Goal: Obtain resource: Obtain resource

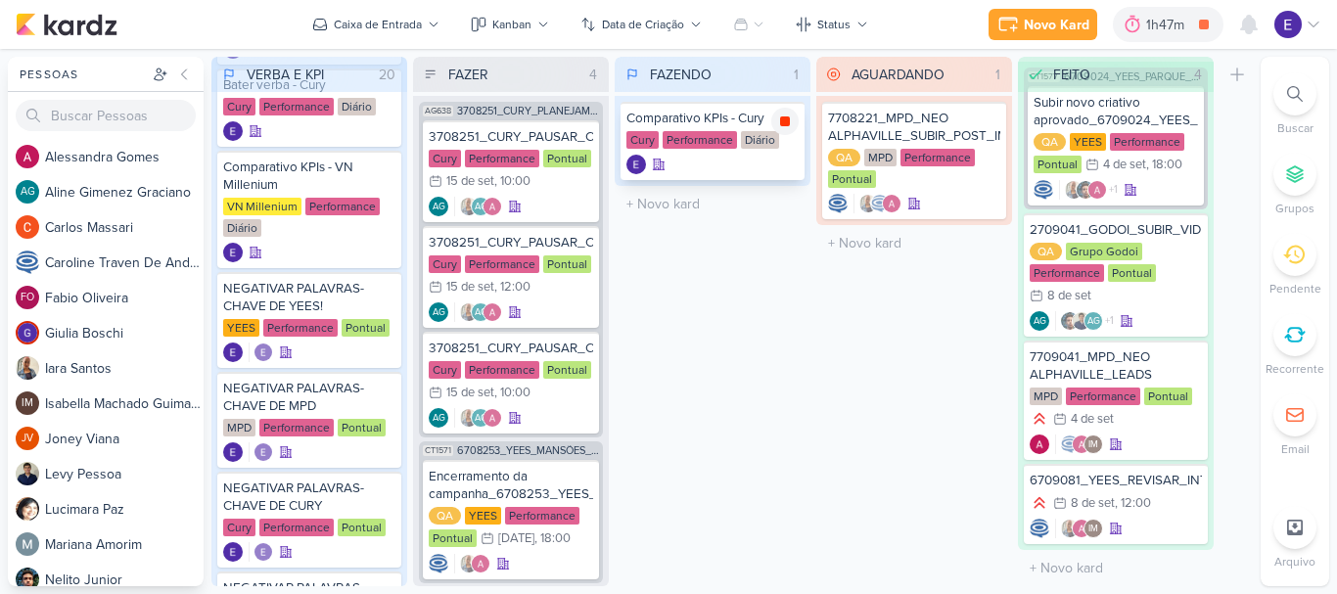
click at [790, 130] on div at bounding box center [784, 121] width 27 height 27
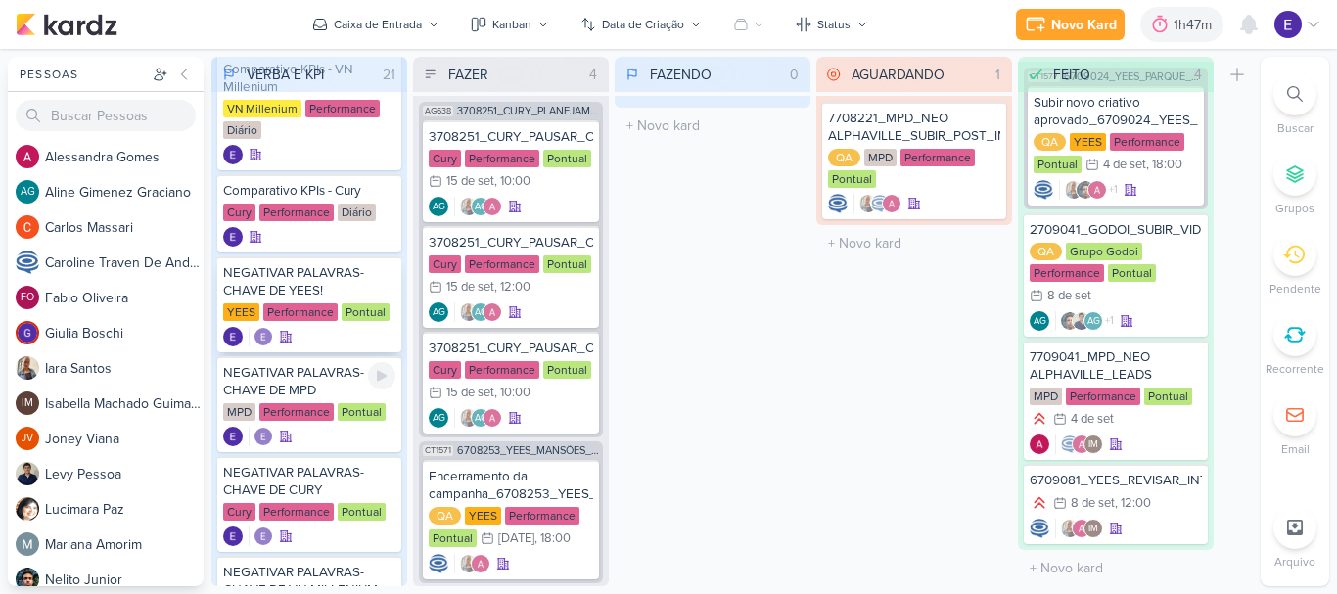
scroll to position [881, 0]
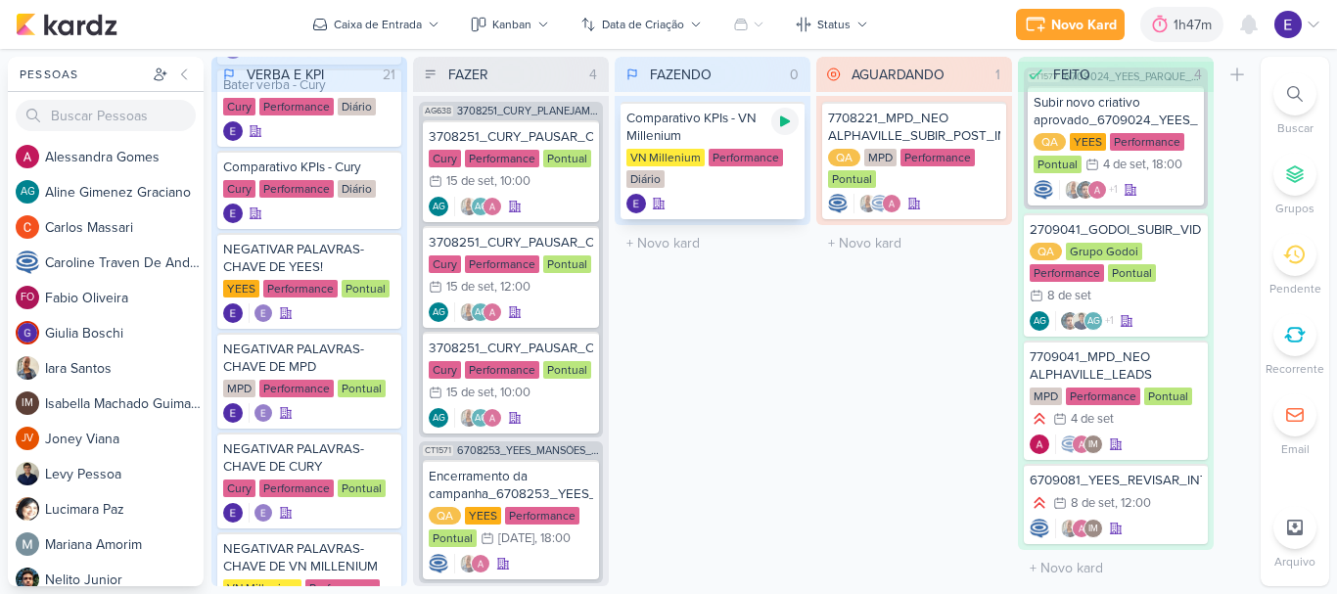
click at [786, 114] on icon at bounding box center [785, 122] width 16 height 16
click at [750, 193] on div "Comparativo KPIs - VN Millenium VN Millenium Performance Diário" at bounding box center [713, 160] width 184 height 117
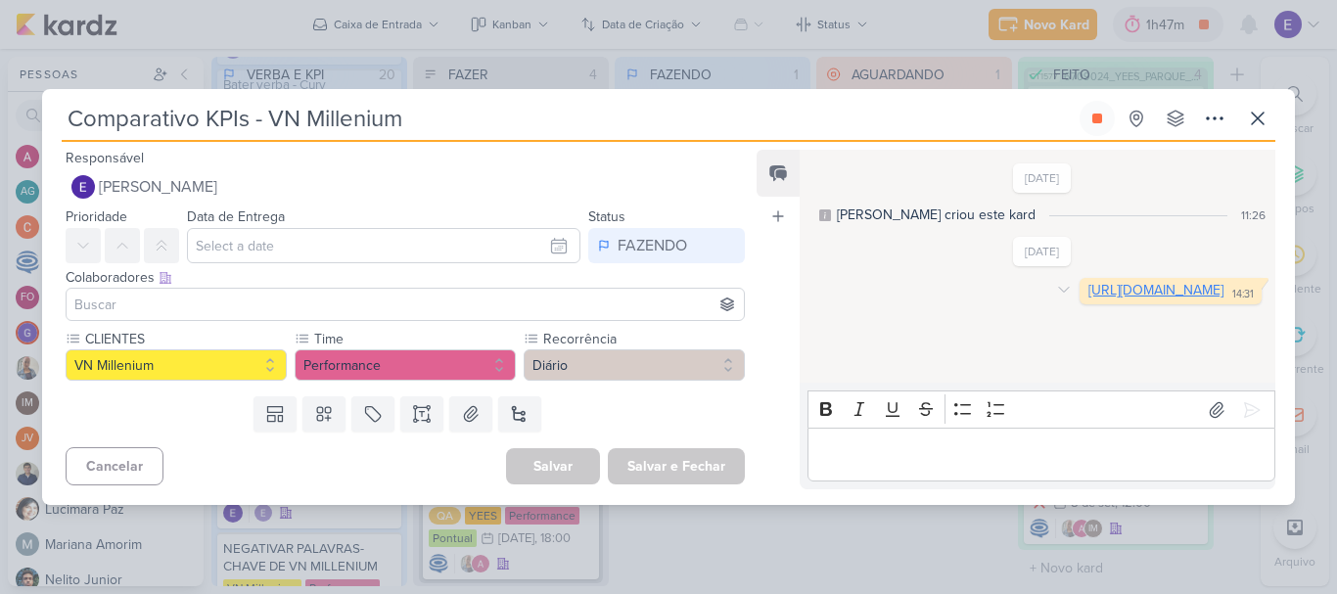
click at [1089, 299] on link "[URL][DOMAIN_NAME]" at bounding box center [1156, 290] width 135 height 17
click at [1255, 128] on icon at bounding box center [1257, 118] width 23 height 23
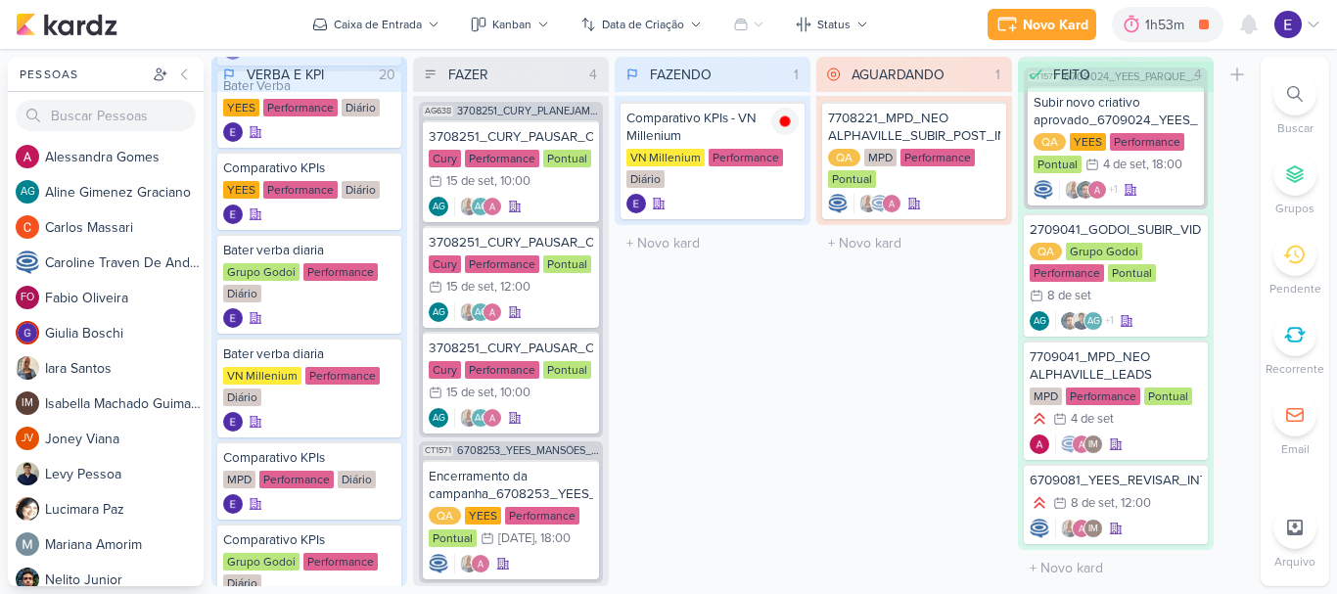
scroll to position [196, 0]
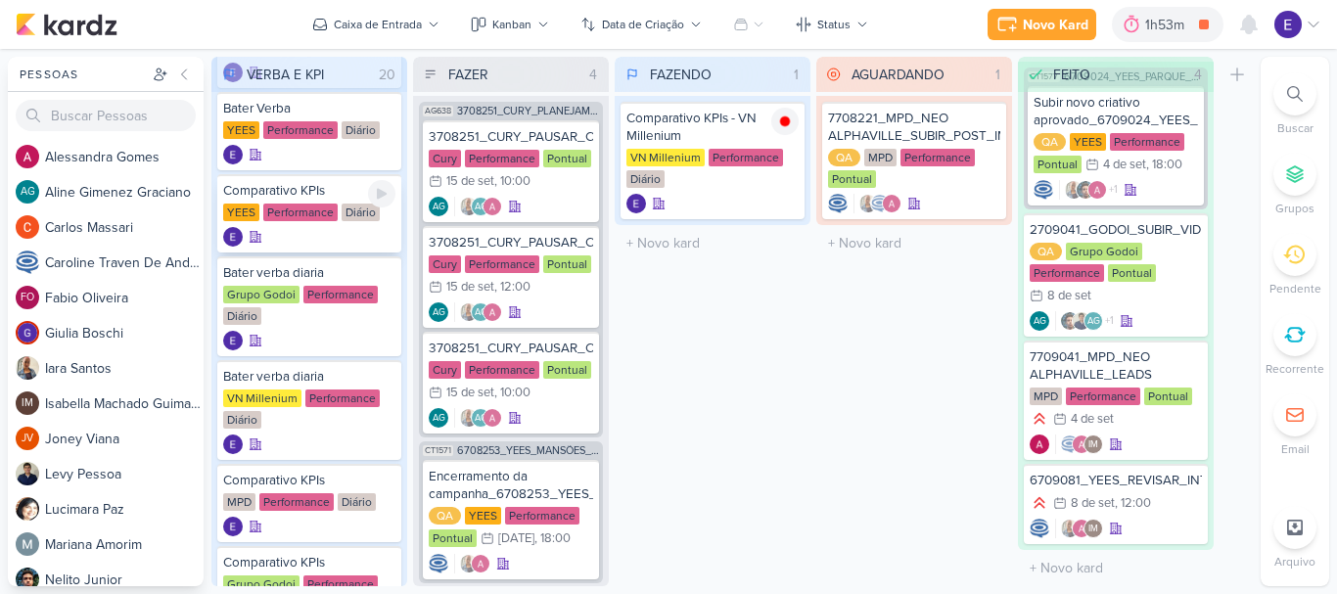
click at [347, 232] on div at bounding box center [309, 237] width 172 height 20
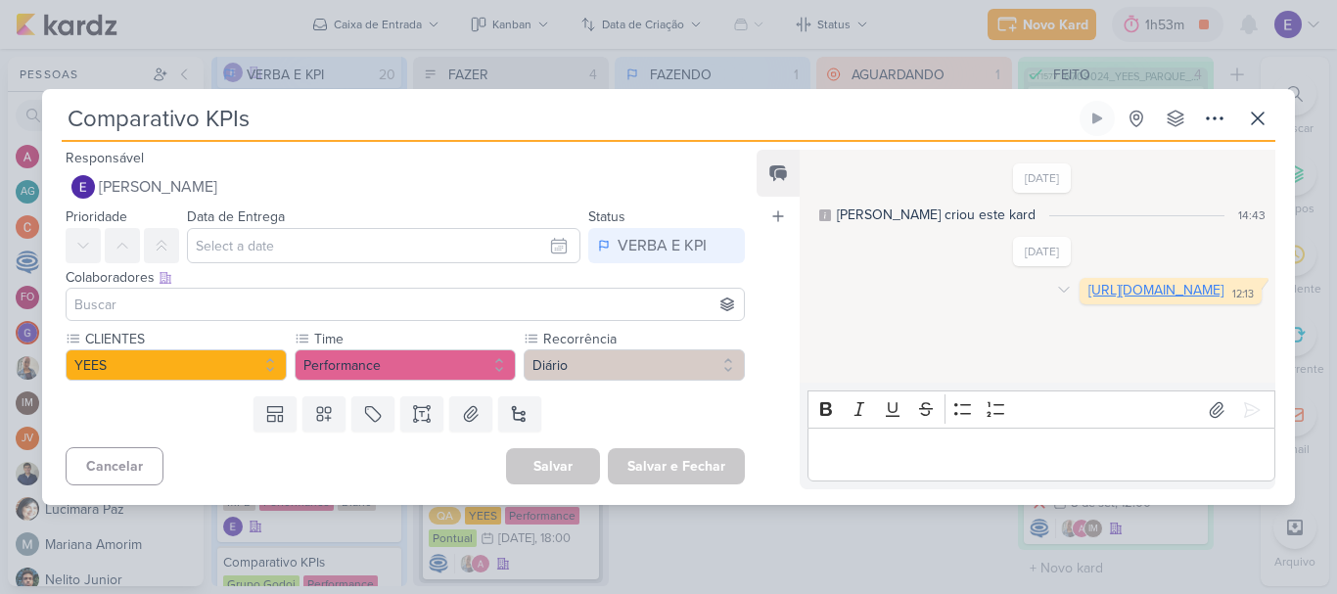
click at [1089, 299] on link "[URL][DOMAIN_NAME]" at bounding box center [1156, 290] width 135 height 17
click at [1270, 115] on button at bounding box center [1257, 118] width 35 height 35
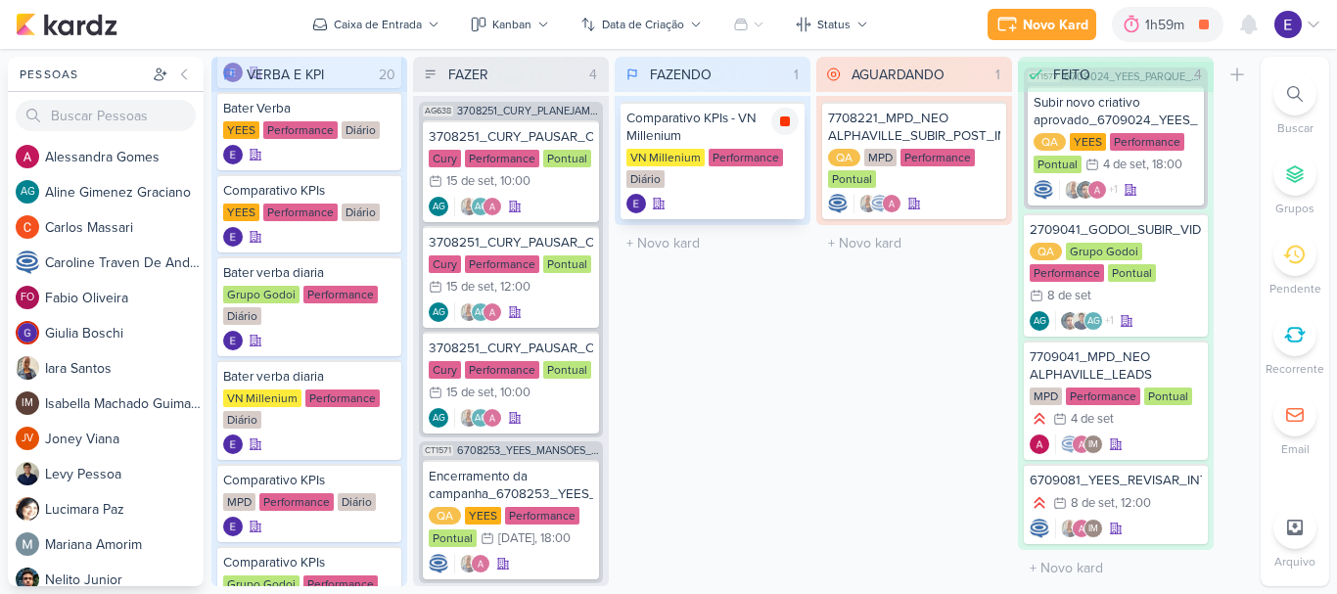
click at [779, 118] on icon at bounding box center [785, 122] width 16 height 16
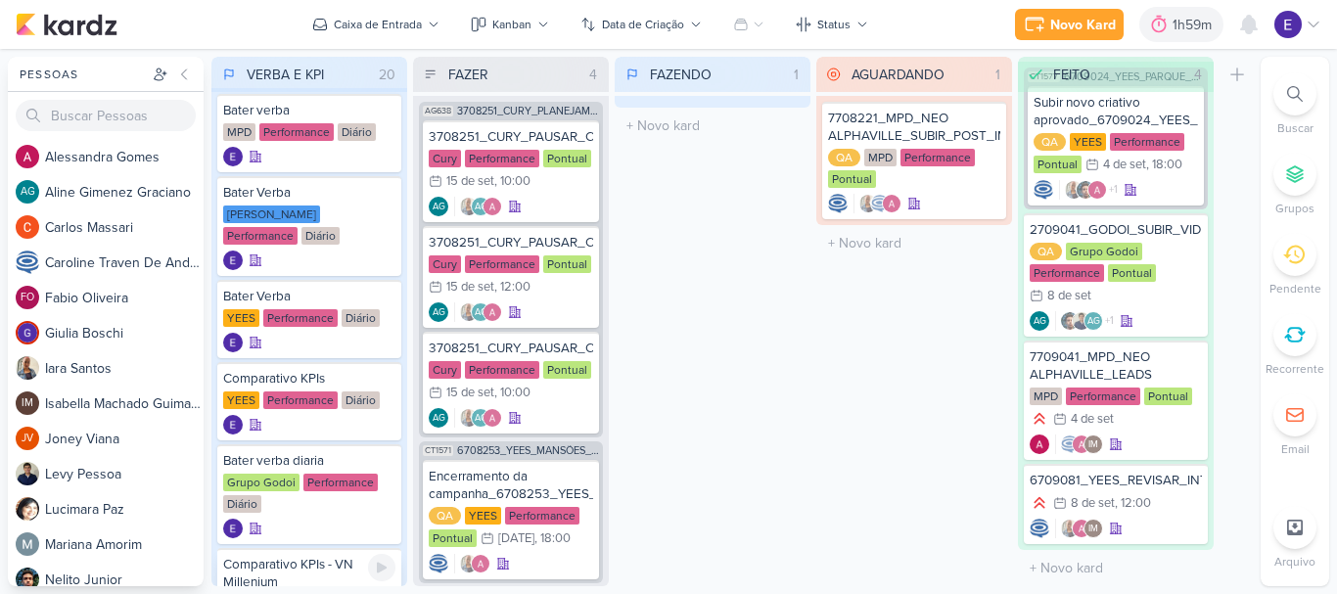
scroll to position [0, 0]
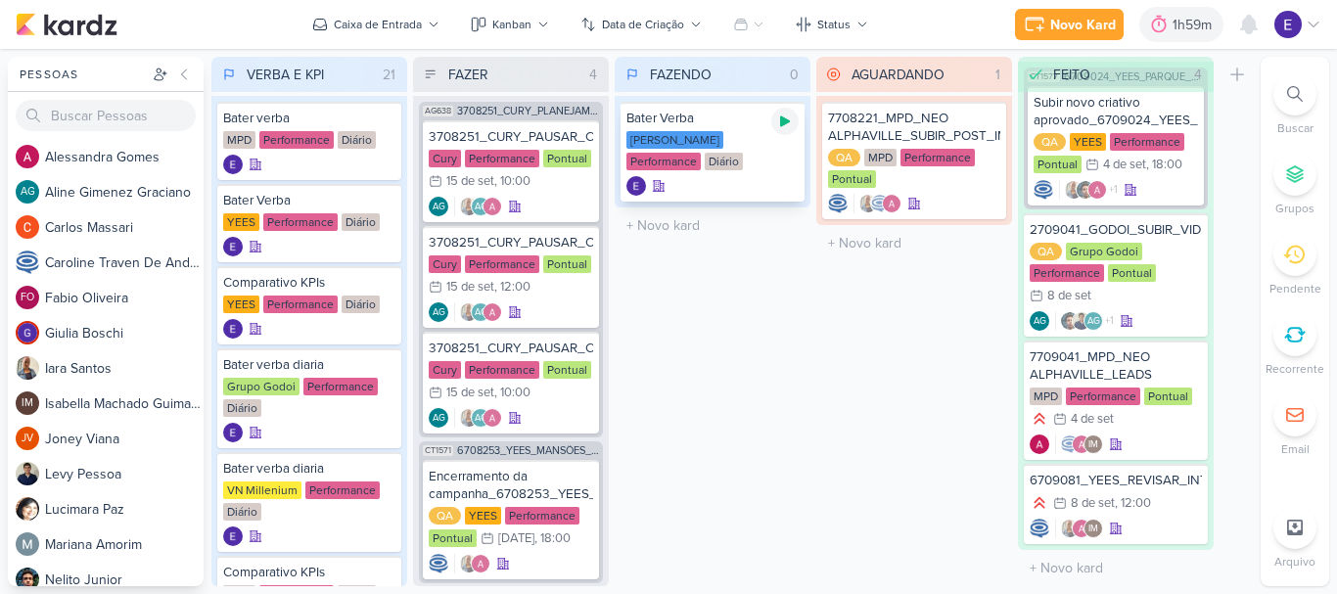
click at [777, 123] on icon at bounding box center [785, 122] width 16 height 16
click at [1131, 503] on div "8/9 [DATE] 12:00" at bounding box center [1102, 503] width 98 height 20
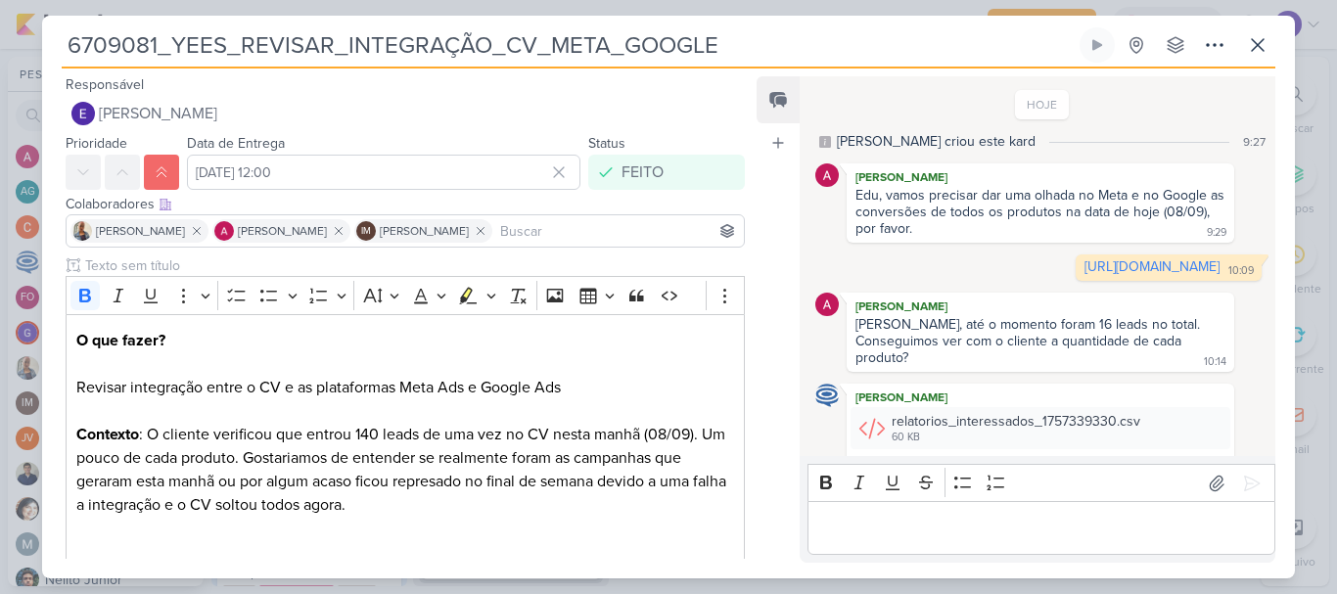
scroll to position [77, 0]
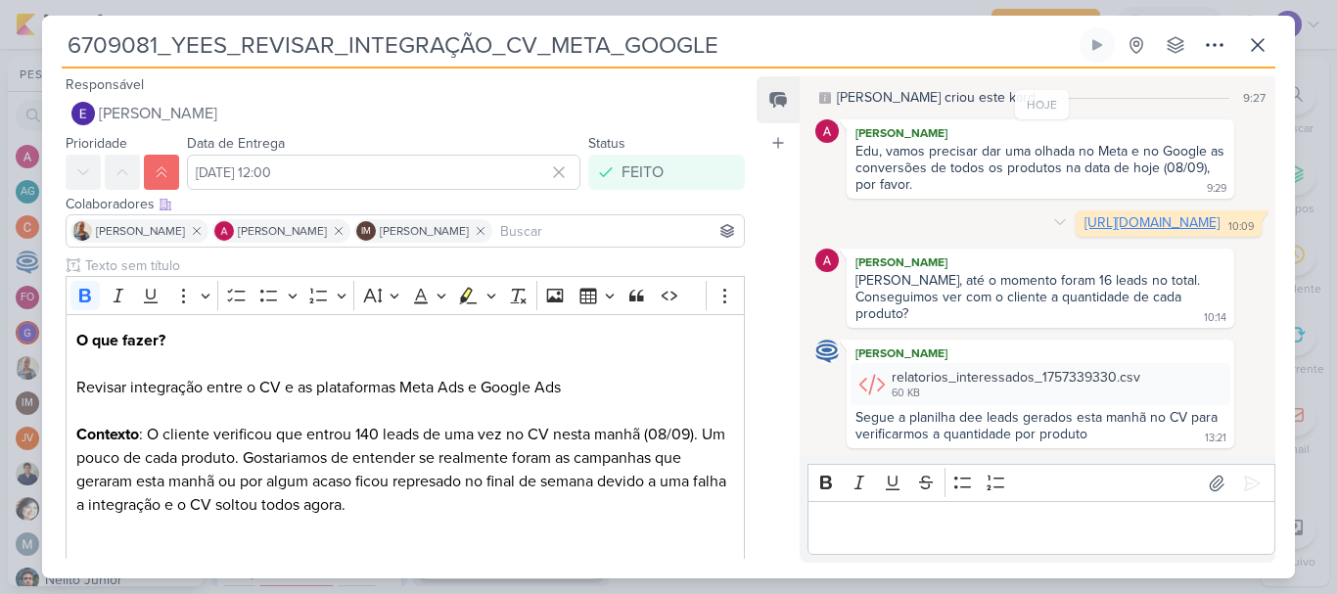
click at [1085, 214] on link "[URL][DOMAIN_NAME]" at bounding box center [1152, 222] width 135 height 17
